Goal: Task Accomplishment & Management: Complete application form

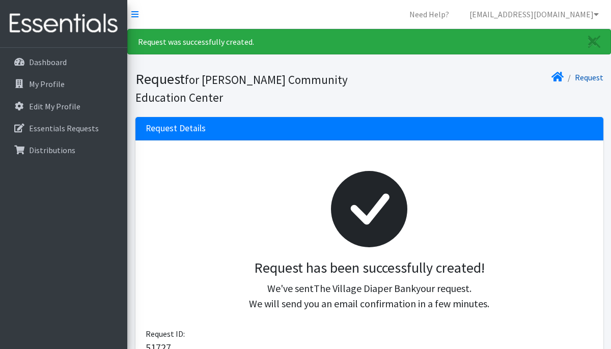
click at [590, 79] on link "Request" at bounding box center [589, 77] width 29 height 10
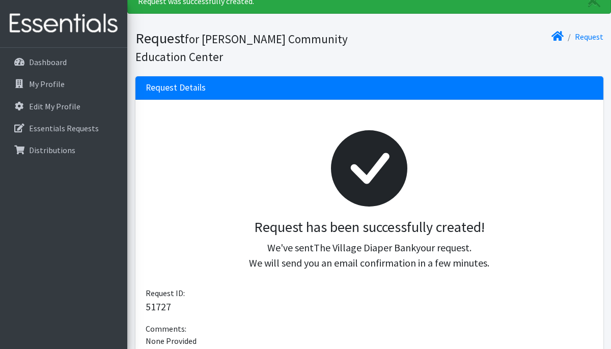
scroll to position [41, 0]
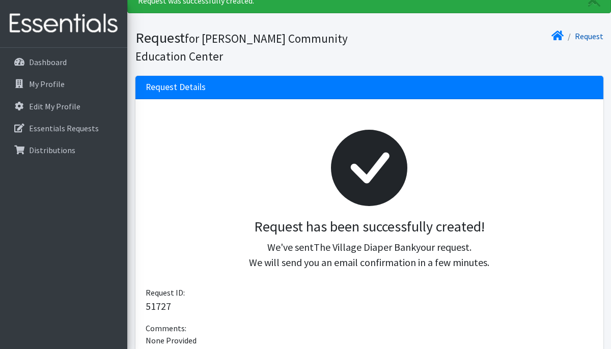
click at [592, 37] on link "Request" at bounding box center [589, 36] width 29 height 10
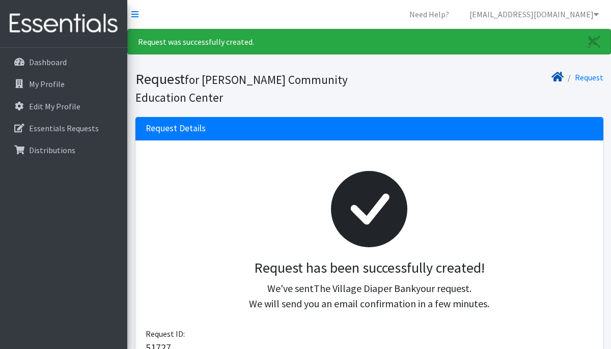
click at [559, 78] on icon at bounding box center [558, 77] width 12 height 8
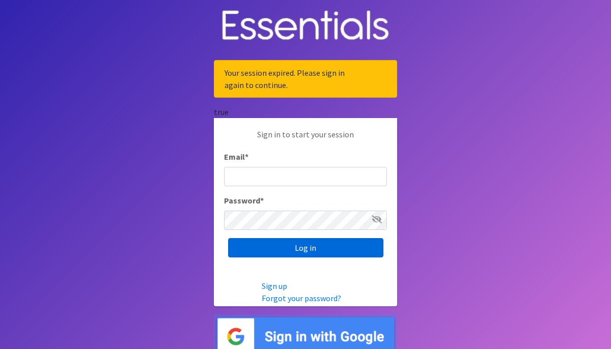
type input "[EMAIL_ADDRESS][DOMAIN_NAME]"
click at [308, 250] on input "Log in" at bounding box center [305, 247] width 155 height 19
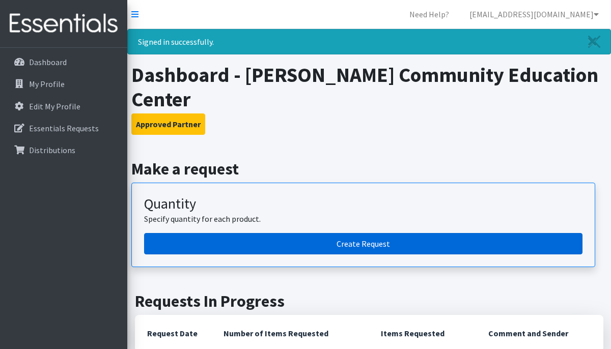
click at [366, 233] on link "Create Request" at bounding box center [363, 243] width 439 height 21
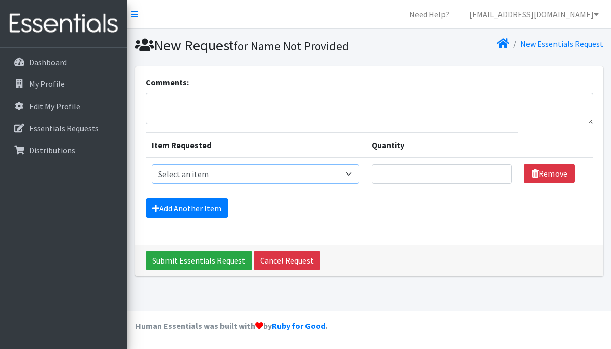
click at [236, 173] on select "Select an item Box - 2T-3T Pull-ups [200 Pull-ups/8 Packs] Box - 3T-4T Pull-ups…" at bounding box center [256, 174] width 208 height 19
select select "14397"
click at [152, 165] on select "Select an item Box - 2T-3T Pull-ups [200 Pull-ups/8 Packs] Box - 3T-4T Pull-ups…" at bounding box center [256, 174] width 208 height 19
click at [450, 177] on input "Quantity" at bounding box center [442, 174] width 140 height 19
type input "2"
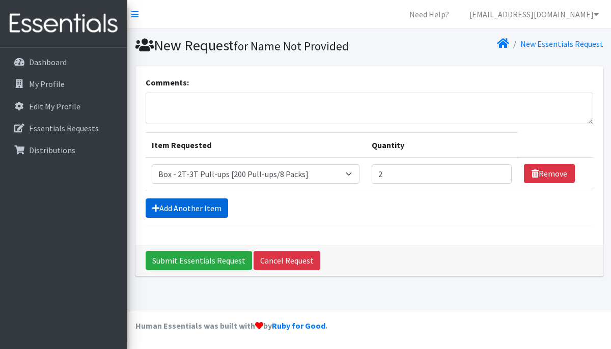
click at [201, 205] on link "Add Another Item" at bounding box center [187, 208] width 83 height 19
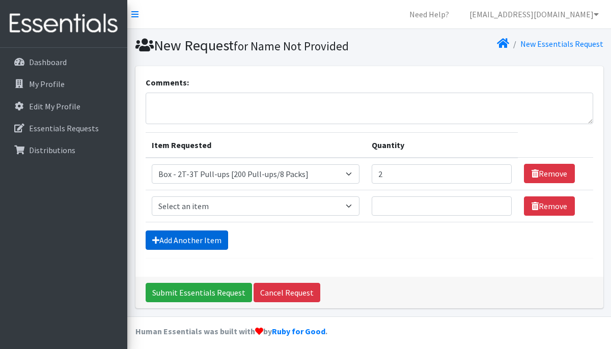
scroll to position [6, 0]
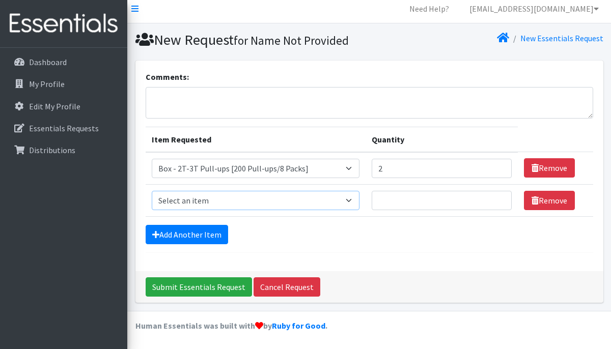
click at [210, 200] on select "Select an item Box - 2T-3T Pull-ups [200 Pull-ups/8 Packs] Box - 3T-4T Pull-ups…" at bounding box center [256, 200] width 208 height 19
select select "14399"
click at [152, 191] on select "Select an item Box - 2T-3T Pull-ups [200 Pull-ups/8 Packs] Box - 3T-4T Pull-ups…" at bounding box center [256, 200] width 208 height 19
click at [406, 203] on input "Quantity" at bounding box center [442, 200] width 140 height 19
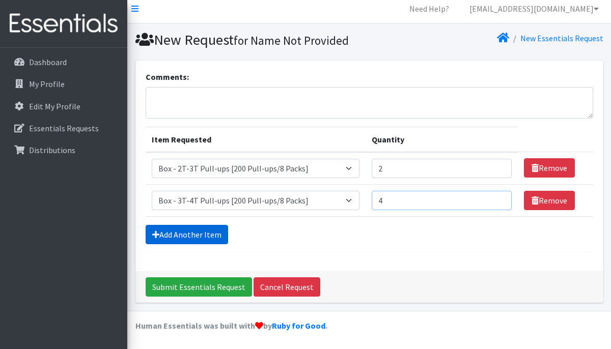
type input "4"
click at [167, 235] on link "Add Another Item" at bounding box center [187, 234] width 83 height 19
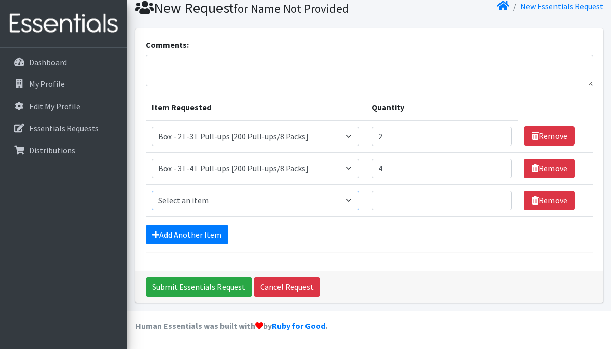
click at [190, 202] on select "Select an item Box - 2T-3T Pull-ups [200 Pull-ups/8 Packs] Box - 3T-4T Pull-ups…" at bounding box center [256, 200] width 208 height 19
select select "14400"
click at [152, 191] on select "Select an item Box - 2T-3T Pull-ups [200 Pull-ups/8 Packs] Box - 3T-4T Pull-ups…" at bounding box center [256, 200] width 208 height 19
click at [420, 196] on input "Quantity" at bounding box center [442, 200] width 140 height 19
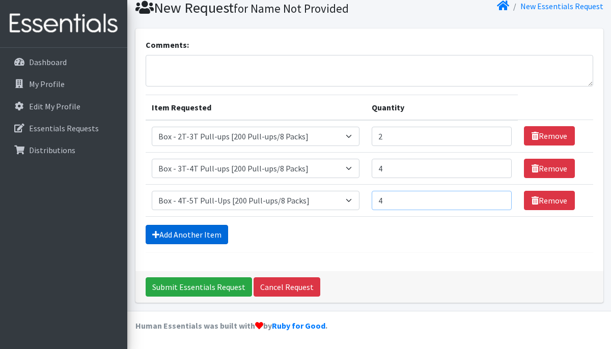
type input "4"
click at [179, 234] on link "Add Another Item" at bounding box center [187, 234] width 83 height 19
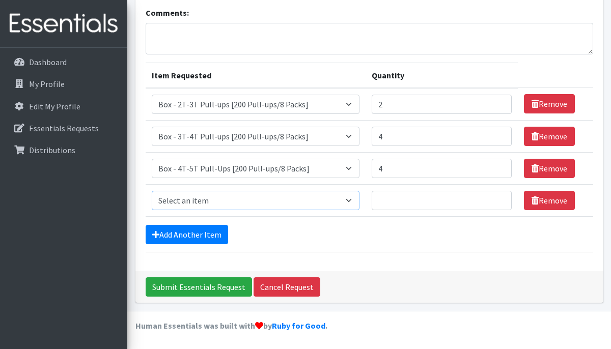
click at [191, 203] on select "Select an item Box - 2T-3T Pull-ups [200 Pull-ups/8 Packs] Box - 3T-4T Pull-ups…" at bounding box center [256, 200] width 208 height 19
select select "14392"
click at [152, 191] on select "Select an item Box - 2T-3T Pull-ups [200 Pull-ups/8 Packs] Box - 3T-4T Pull-ups…" at bounding box center [256, 200] width 208 height 19
click at [409, 202] on input "Quantity" at bounding box center [442, 200] width 140 height 19
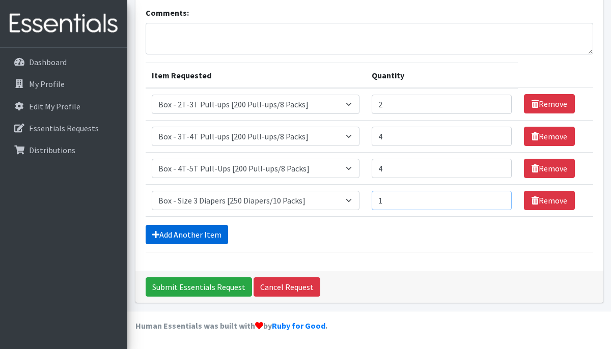
type input "1"
click at [188, 237] on link "Add Another Item" at bounding box center [187, 234] width 83 height 19
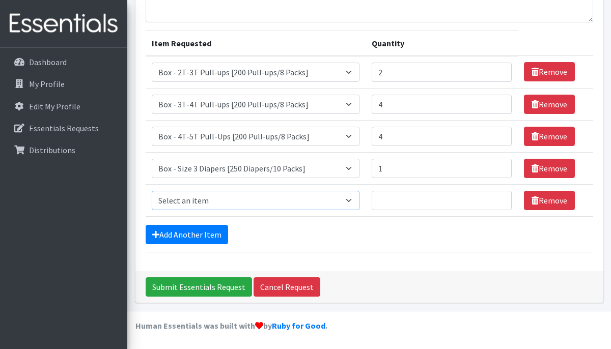
click at [204, 201] on select "Select an item Box - 2T-3T Pull-ups [200 Pull-ups/8 Packs] Box - 3T-4T Pull-ups…" at bounding box center [256, 200] width 208 height 19
select select "14393"
click at [152, 191] on select "Select an item Box - 2T-3T Pull-ups [200 Pull-ups/8 Packs] Box - 3T-4T Pull-ups…" at bounding box center [256, 200] width 208 height 19
click at [431, 202] on input "Quantity" at bounding box center [442, 200] width 140 height 19
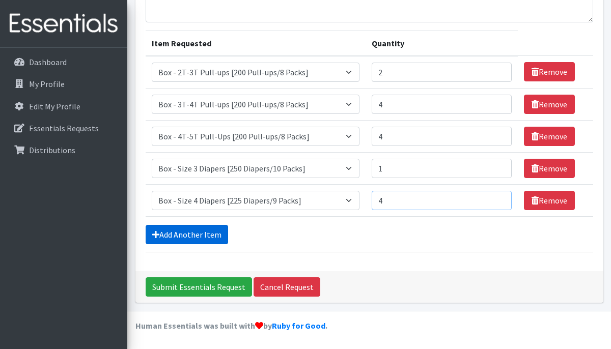
type input "4"
click at [191, 234] on link "Add Another Item" at bounding box center [187, 234] width 83 height 19
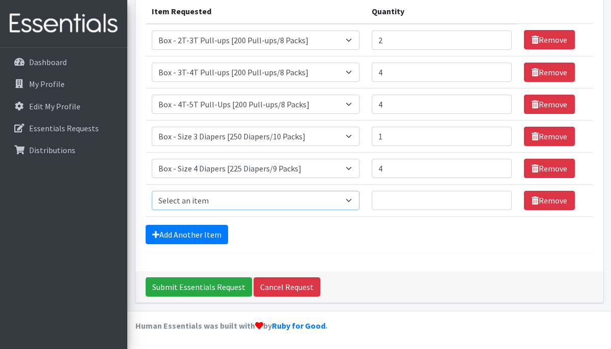
click at [218, 201] on select "Select an item Box - 2T-3T Pull-ups [200 Pull-ups/8 Packs] Box - 3T-4T Pull-ups…" at bounding box center [256, 200] width 208 height 19
select select "14395"
click at [152, 191] on select "Select an item Box - 2T-3T Pull-ups [200 Pull-ups/8 Packs] Box - 3T-4T Pull-ups…" at bounding box center [256, 200] width 208 height 19
click at [420, 199] on input "Quantity" at bounding box center [442, 200] width 140 height 19
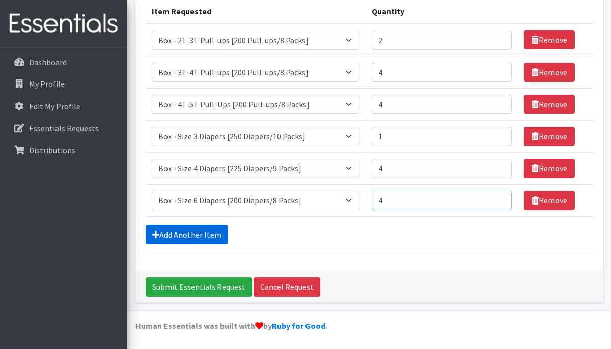
type input "4"
click at [170, 233] on link "Add Another Item" at bounding box center [187, 234] width 83 height 19
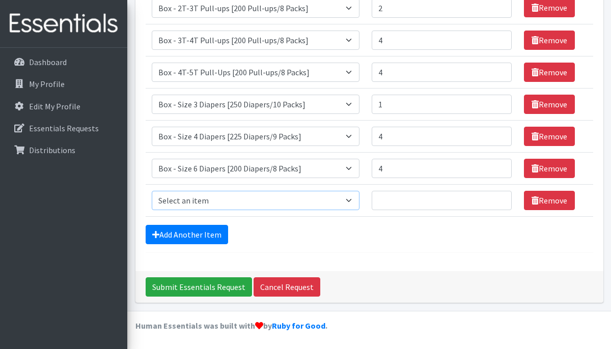
click at [188, 200] on select "Select an item Box - 2T-3T Pull-ups [200 Pull-ups/8 Packs] Box - 3T-4T Pull-ups…" at bounding box center [256, 200] width 208 height 19
select select "14396"
click at [152, 191] on select "Select an item Box - 2T-3T Pull-ups [200 Pull-ups/8 Packs] Box - 3T-4T Pull-ups…" at bounding box center [256, 200] width 208 height 19
click at [425, 201] on input "Quantity" at bounding box center [442, 200] width 140 height 19
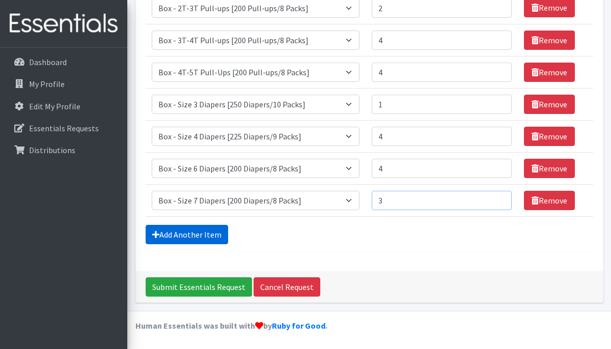
type input "3"
click at [203, 237] on link "Add Another Item" at bounding box center [187, 234] width 83 height 19
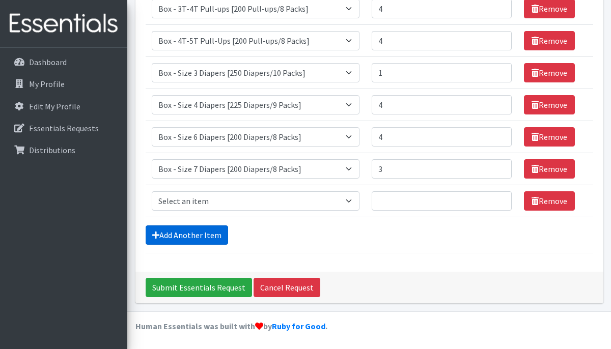
scroll to position [198, 0]
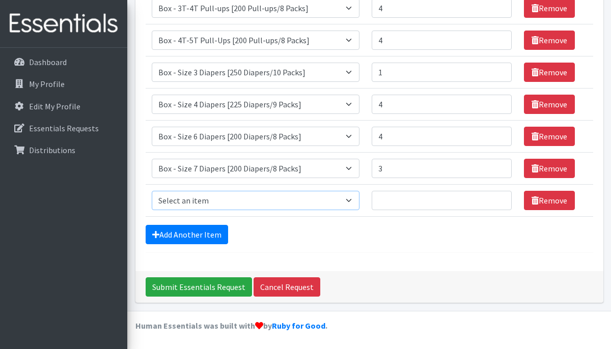
click at [194, 205] on select "Select an item Box - 2T-3T Pull-ups [200 Pull-ups/8 Packs] Box - 3T-4T Pull-ups…" at bounding box center [256, 200] width 208 height 19
select select "14401"
click at [152, 191] on select "Select an item Box - 2T-3T Pull-ups [200 Pull-ups/8 Packs] Box - 3T-4T Pull-ups…" at bounding box center [256, 200] width 208 height 19
click at [408, 203] on input "Quantity" at bounding box center [442, 200] width 140 height 19
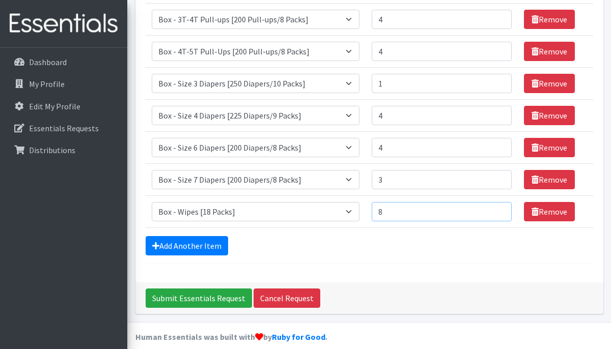
scroll to position [192, 0]
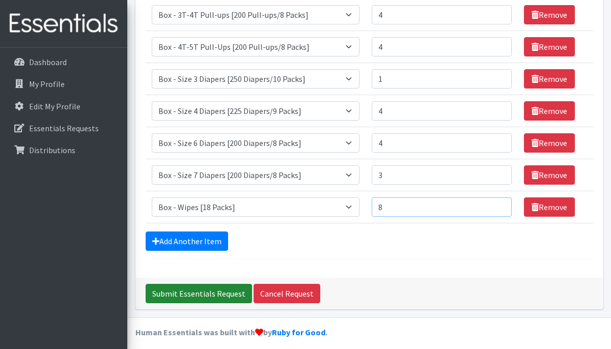
type input "8"
click at [225, 292] on input "Submit Essentials Request" at bounding box center [199, 293] width 106 height 19
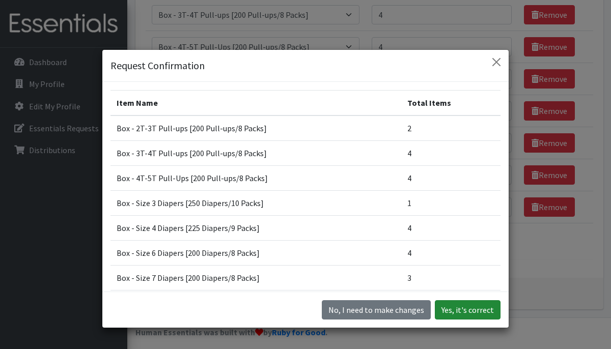
click at [468, 309] on button "Yes, it's correct" at bounding box center [468, 310] width 66 height 19
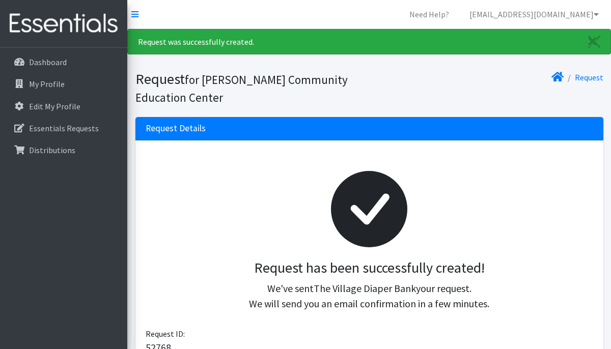
scroll to position [4, 0]
